Goal: Information Seeking & Learning: Learn about a topic

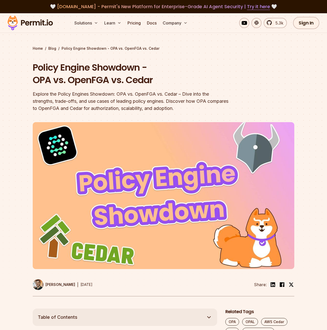
click at [39, 21] on img at bounding box center [30, 22] width 50 height 17
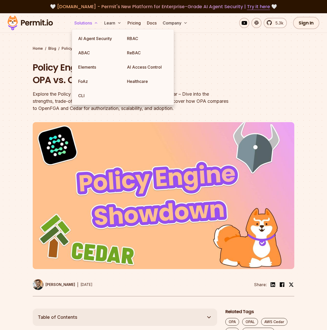
click at [82, 22] on button "Solutions" at bounding box center [86, 23] width 28 height 10
click at [86, 84] on link "FoAz" at bounding box center [98, 81] width 49 height 14
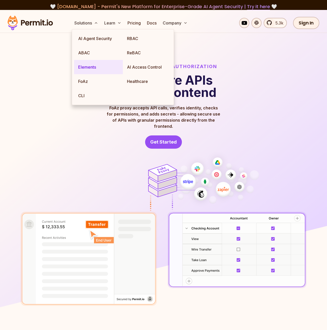
click at [89, 69] on link "Elements" at bounding box center [98, 67] width 49 height 14
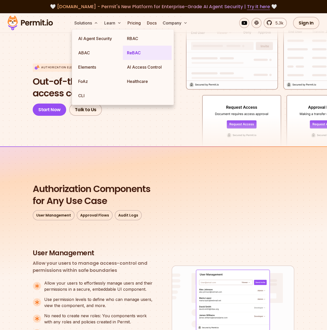
click at [127, 54] on link "ReBAC" at bounding box center [147, 53] width 49 height 14
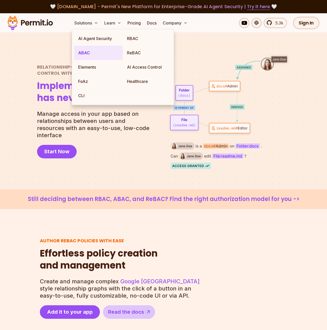
click at [88, 51] on link "ABAC" at bounding box center [98, 53] width 49 height 14
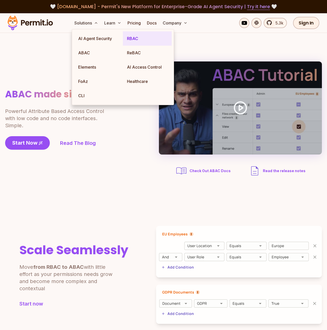
click at [132, 37] on link "RBAC" at bounding box center [147, 38] width 49 height 14
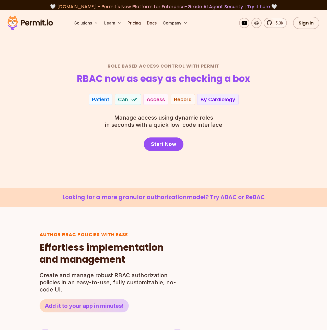
click at [48, 40] on section "Role Based Access Control with Permit RBAC now as easy as checking a box Accoun…" at bounding box center [163, 99] width 327 height 178
